Goal: Find specific page/section: Find specific page/section

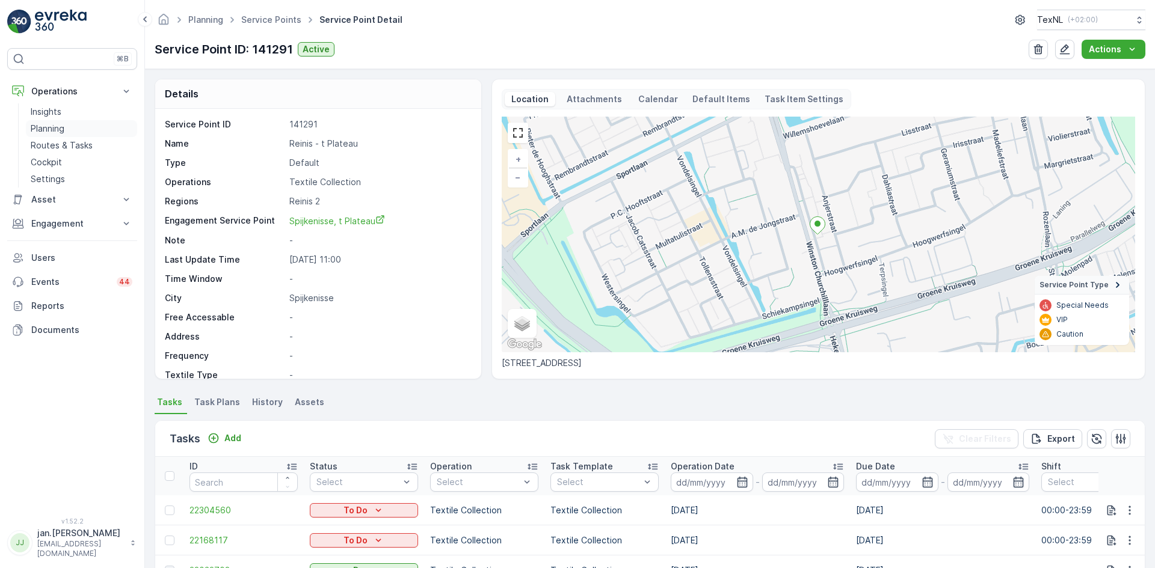
scroll to position [120, 0]
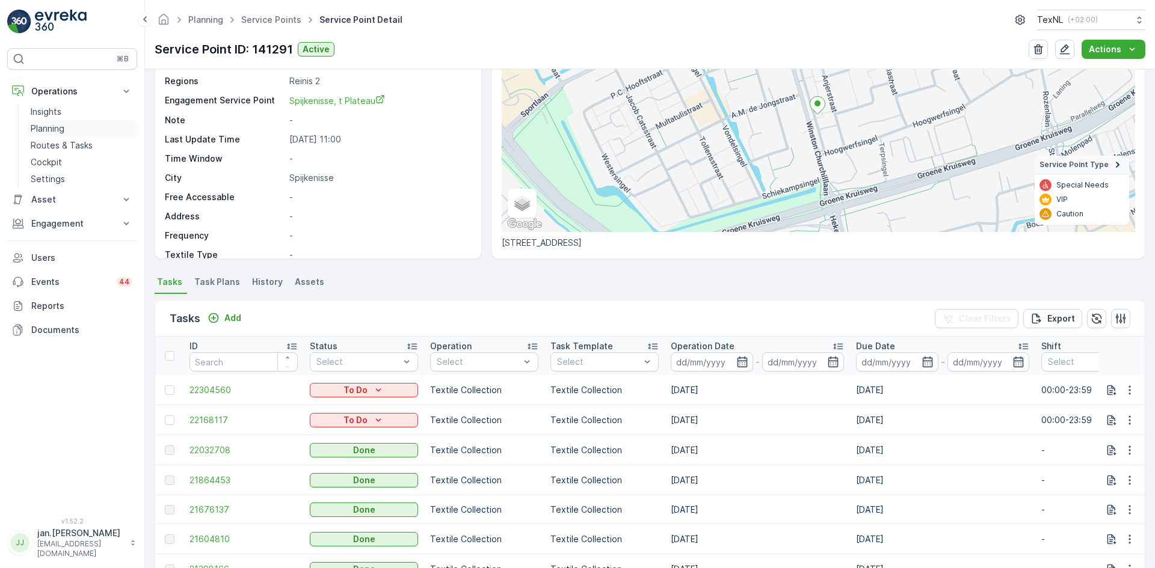
click at [52, 125] on p "Planning" at bounding box center [48, 129] width 34 height 12
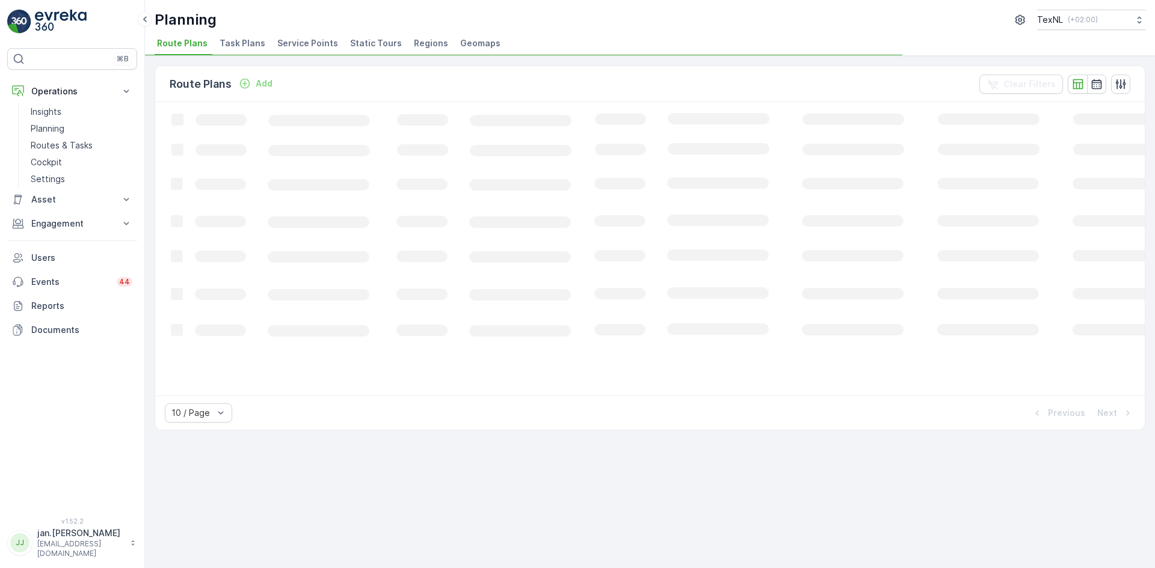
click at [312, 44] on span "Service Points" at bounding box center [307, 43] width 61 height 12
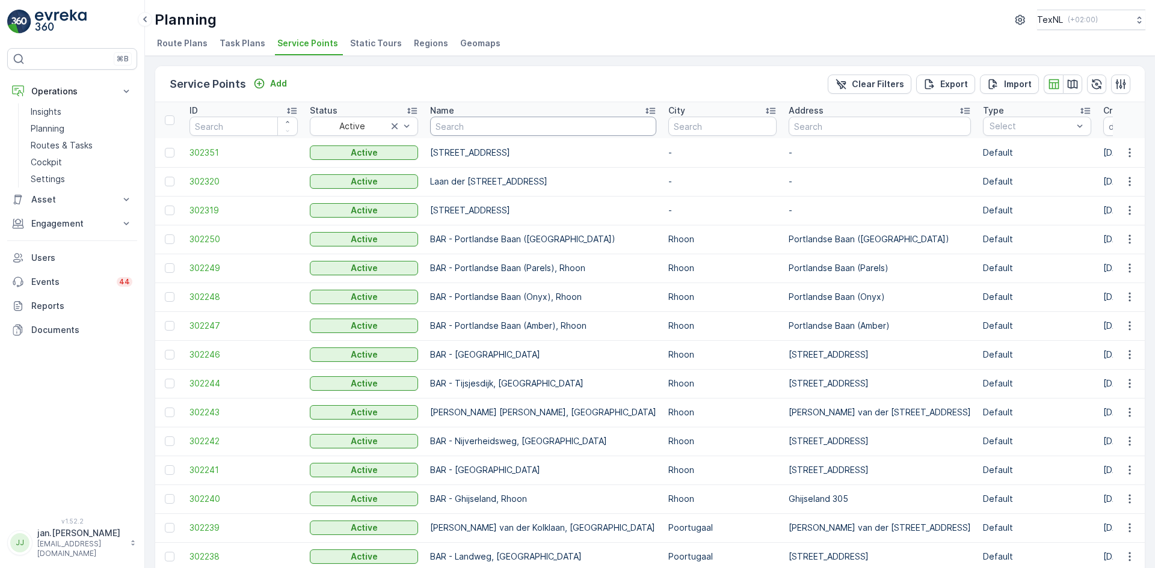
click at [506, 127] on input "text" at bounding box center [543, 126] width 226 height 19
type input "reigers"
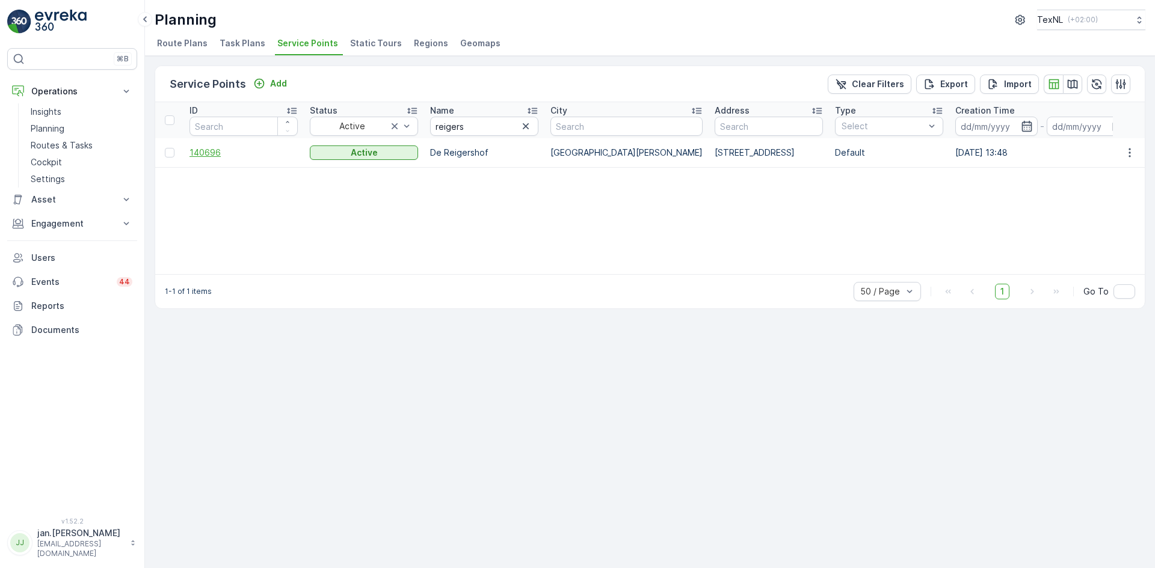
click at [210, 155] on span "140696" at bounding box center [243, 153] width 108 height 12
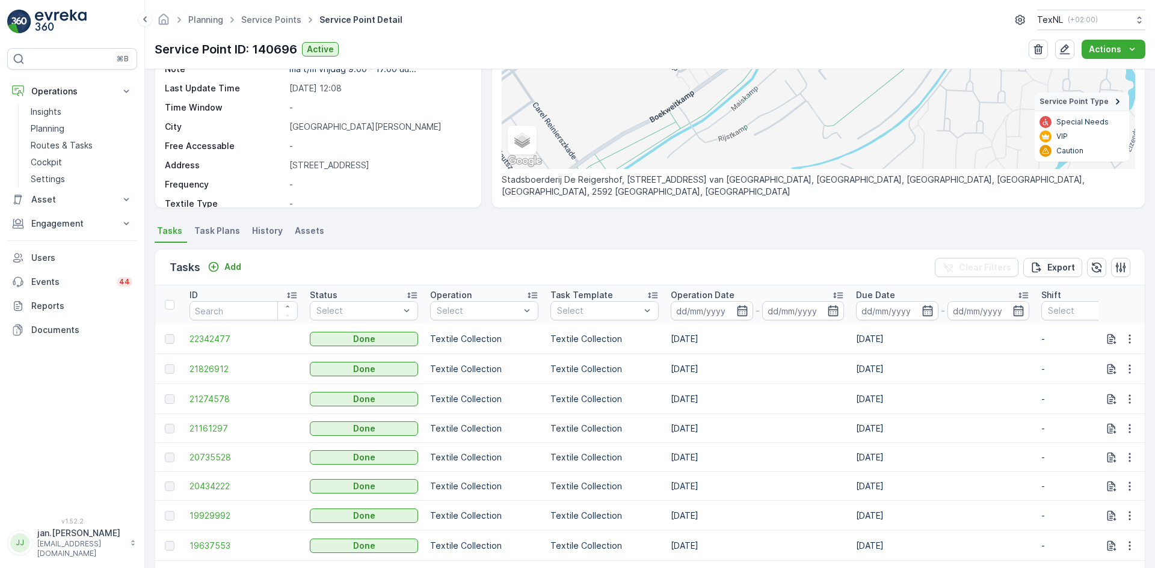
scroll to position [180, 0]
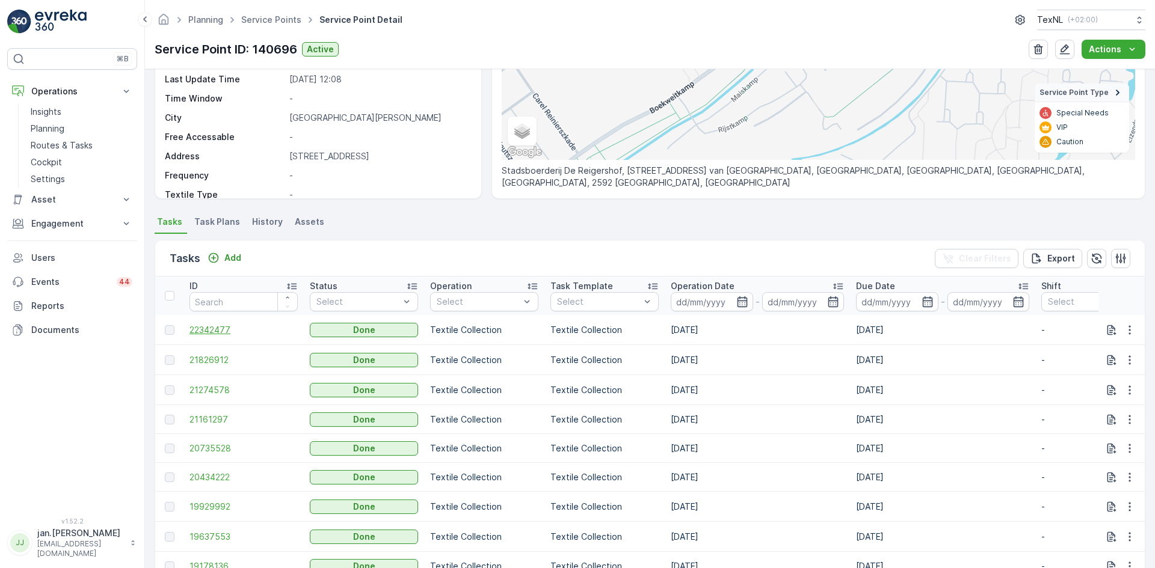
click at [222, 328] on span "22342477" at bounding box center [243, 330] width 108 height 12
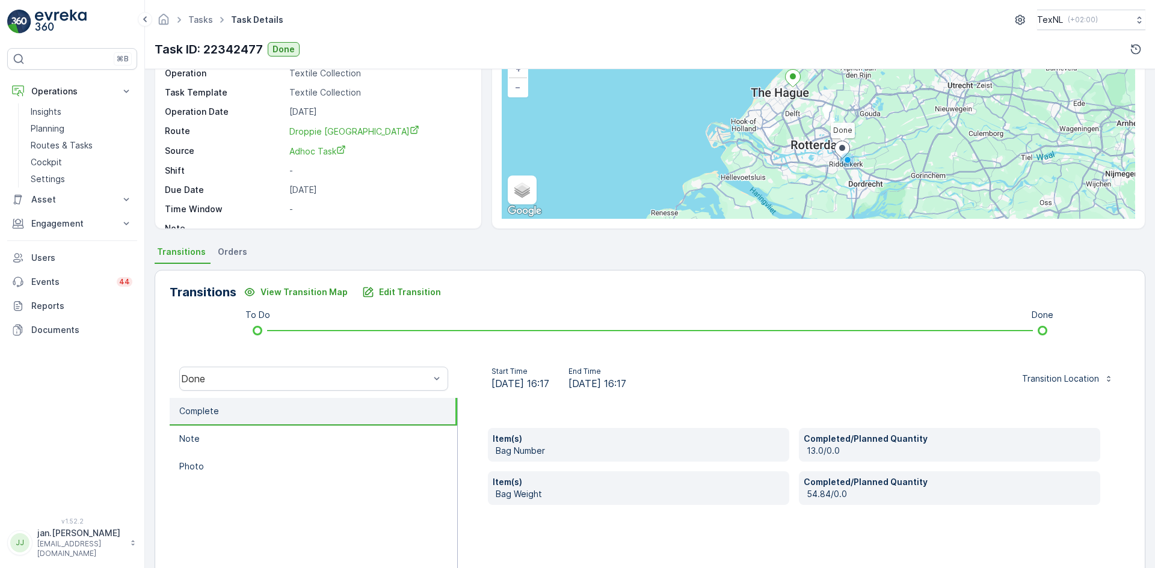
scroll to position [120, 0]
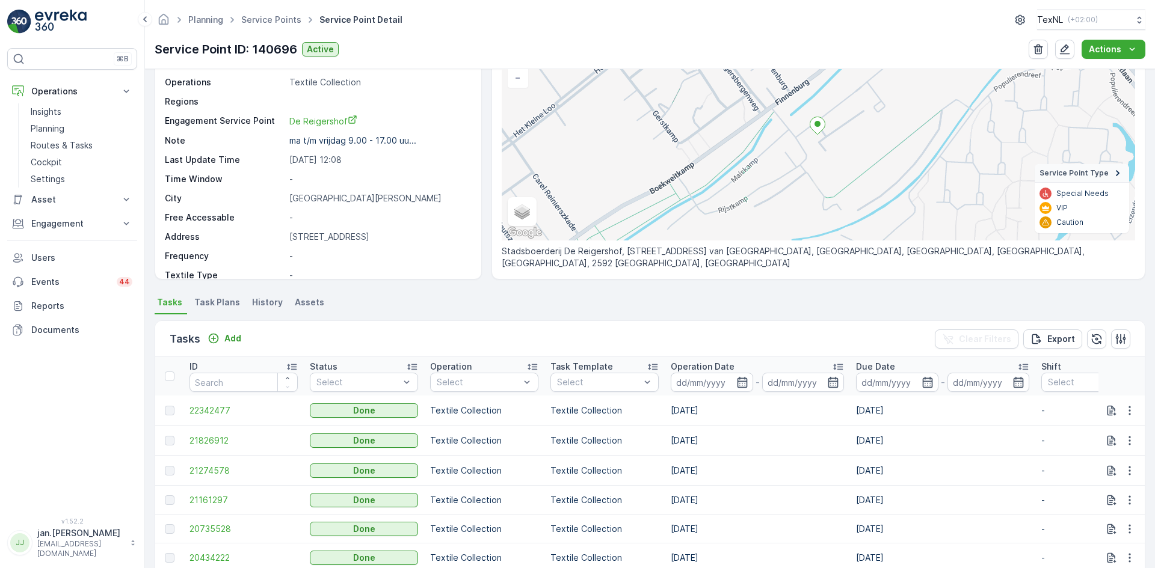
scroll to position [120, 0]
